Goal: Transaction & Acquisition: Register for event/course

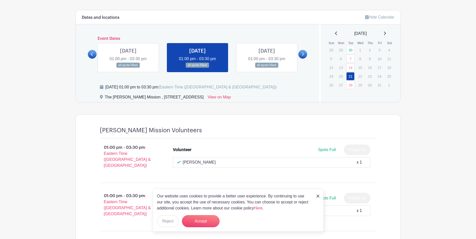
scroll to position [276, 0]
click at [351, 85] on link "28" at bounding box center [350, 86] width 8 height 8
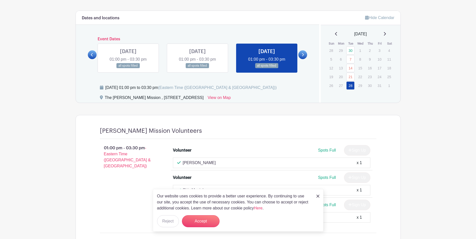
click at [386, 33] on icon at bounding box center [384, 34] width 3 height 4
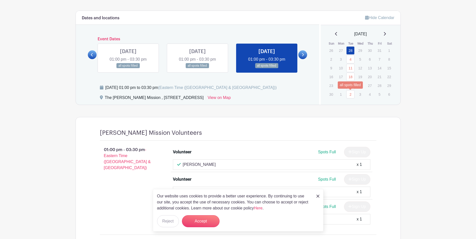
click at [353, 94] on link "2" at bounding box center [350, 94] width 8 height 8
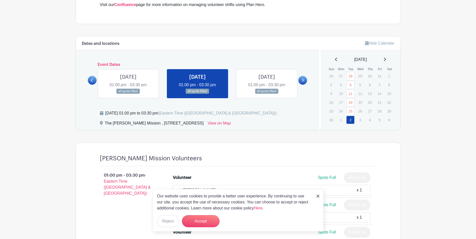
scroll to position [244, 0]
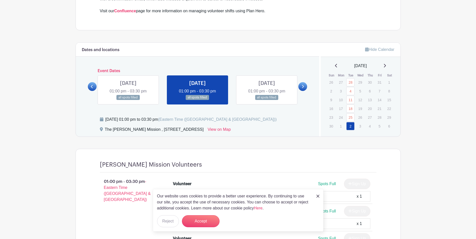
click at [386, 64] on icon at bounding box center [384, 66] width 3 height 4
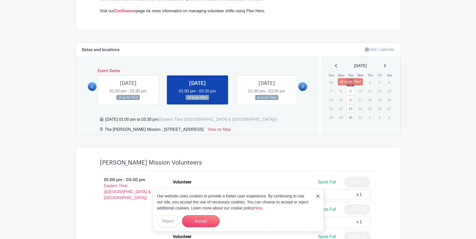
click at [352, 91] on link "9" at bounding box center [350, 91] width 8 height 8
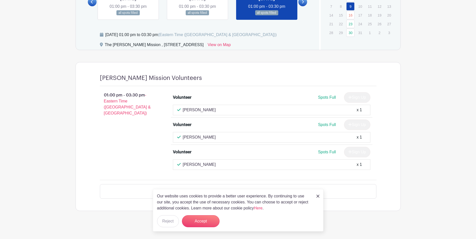
scroll to position [318, 0]
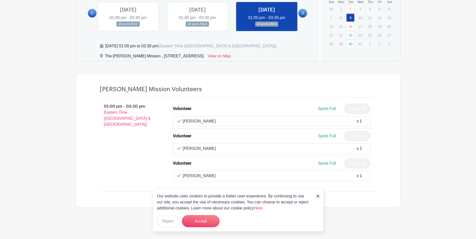
click at [318, 197] on img at bounding box center [317, 196] width 3 height 3
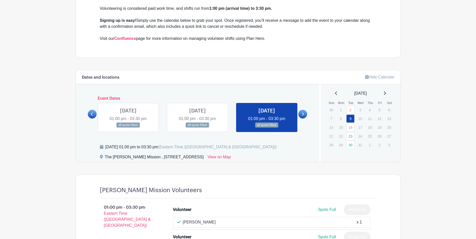
scroll to position [192, 0]
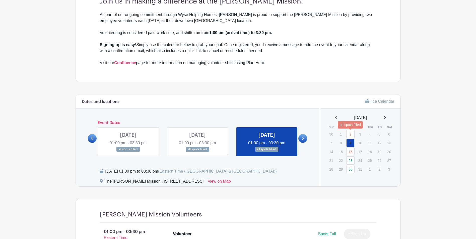
click at [348, 135] on link "2" at bounding box center [350, 134] width 8 height 8
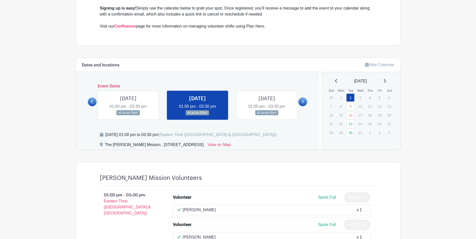
scroll to position [217, 0]
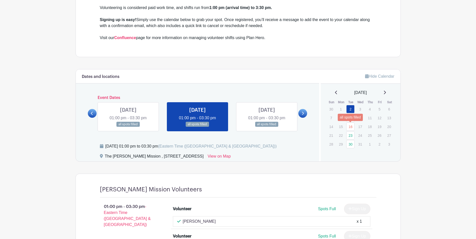
click at [350, 126] on link "16" at bounding box center [350, 127] width 8 height 8
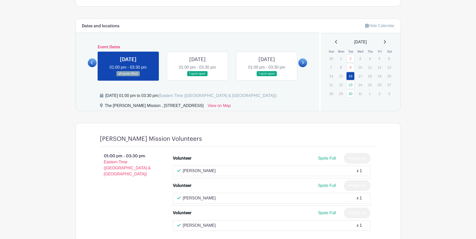
scroll to position [267, 0]
